Goal: Information Seeking & Learning: Learn about a topic

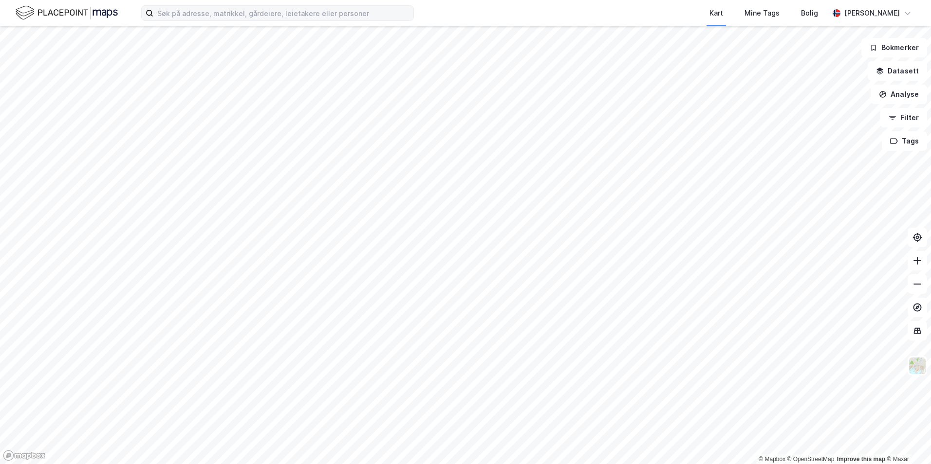
click at [222, 20] on label at bounding box center [277, 13] width 273 height 16
click at [222, 20] on input at bounding box center [283, 13] width 260 height 15
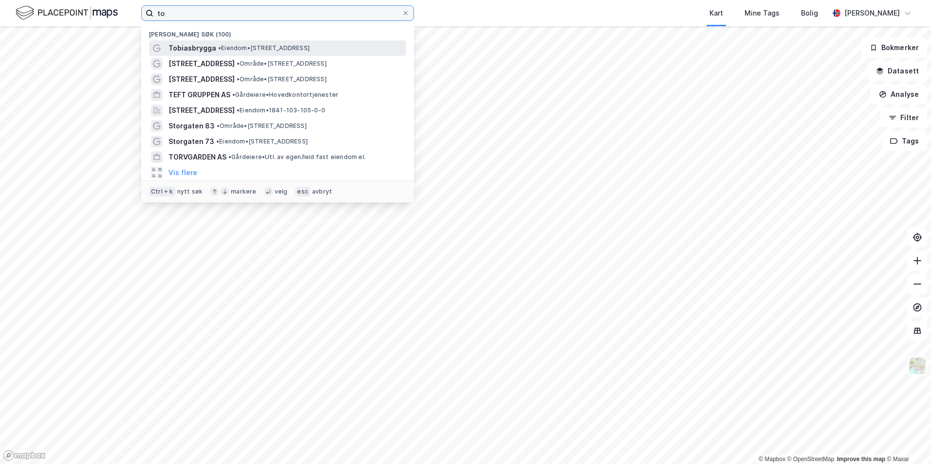
type input "to"
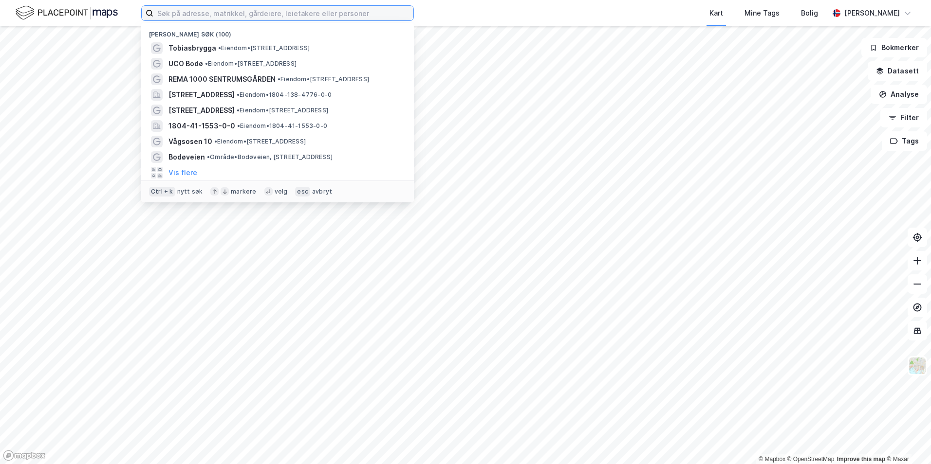
click at [247, 10] on input at bounding box center [283, 13] width 260 height 15
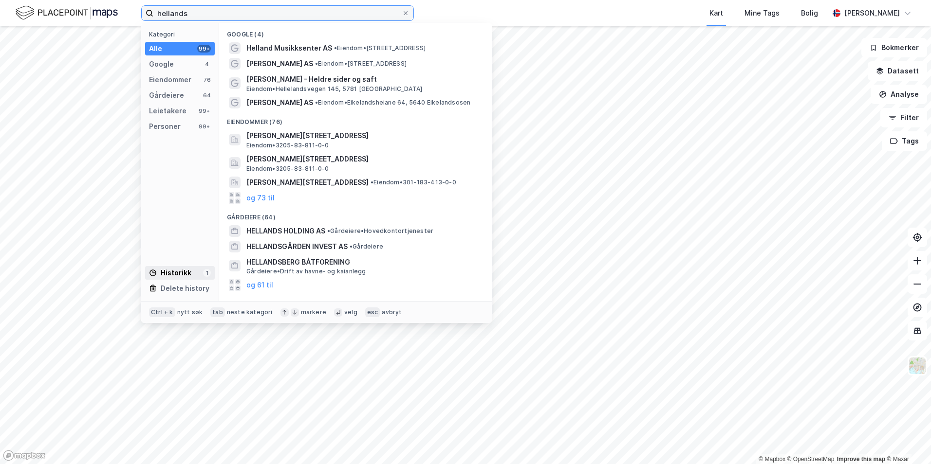
type input "hellands"
